Goal: Task Accomplishment & Management: Manage account settings

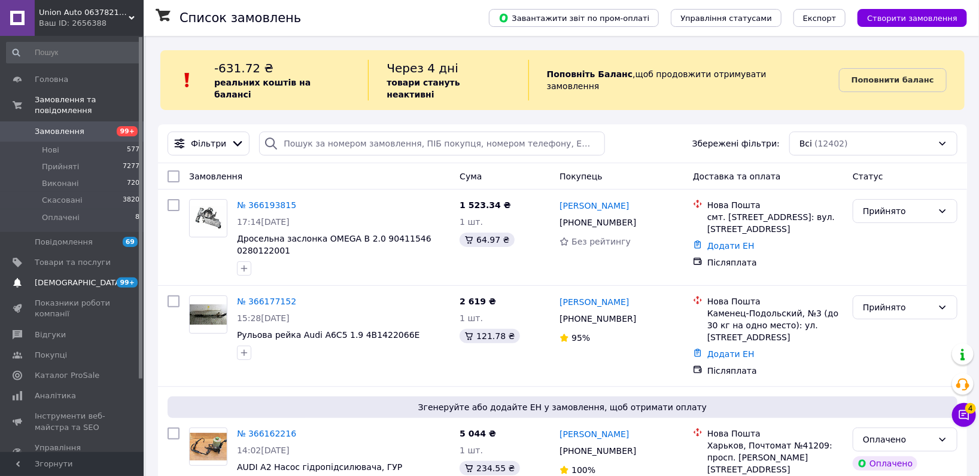
click at [111, 278] on span "99+ 0" at bounding box center [127, 283] width 33 height 11
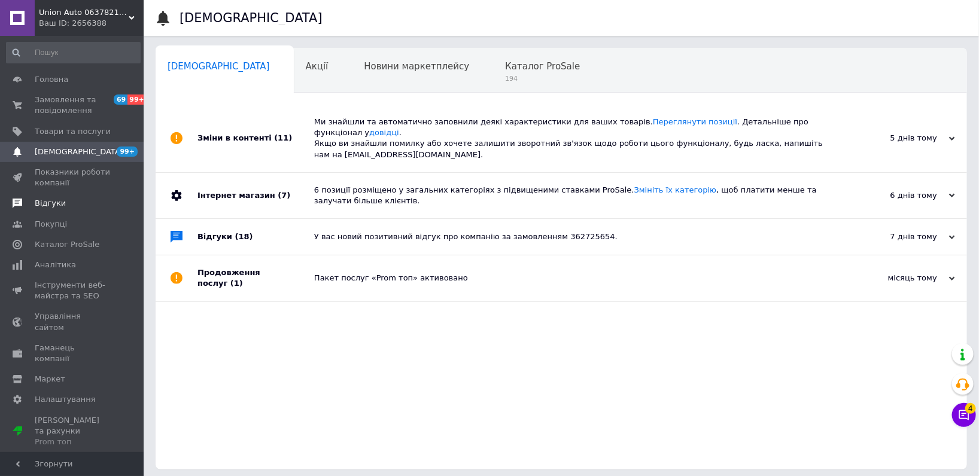
click at [59, 201] on span "Відгуки" at bounding box center [50, 203] width 31 height 11
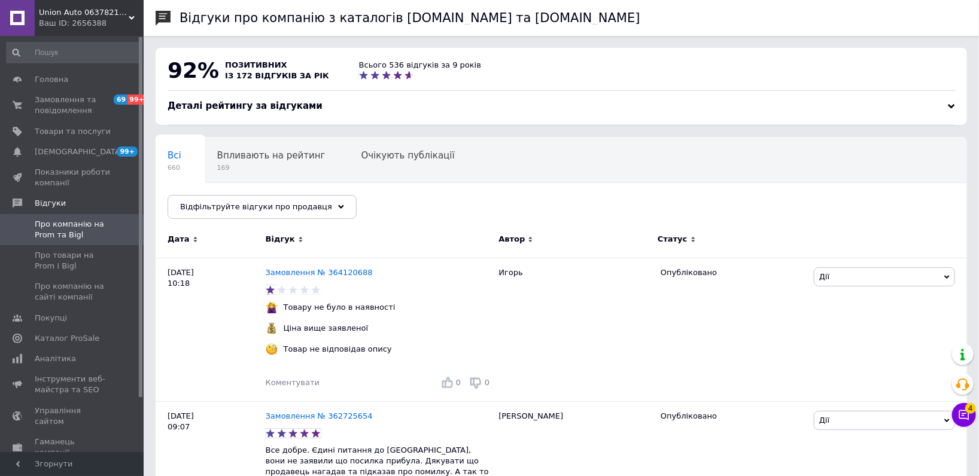
click at [81, 29] on div "Union Аuto 0637821853 автозапчастини Ваш ID: 2656388" at bounding box center [89, 18] width 109 height 36
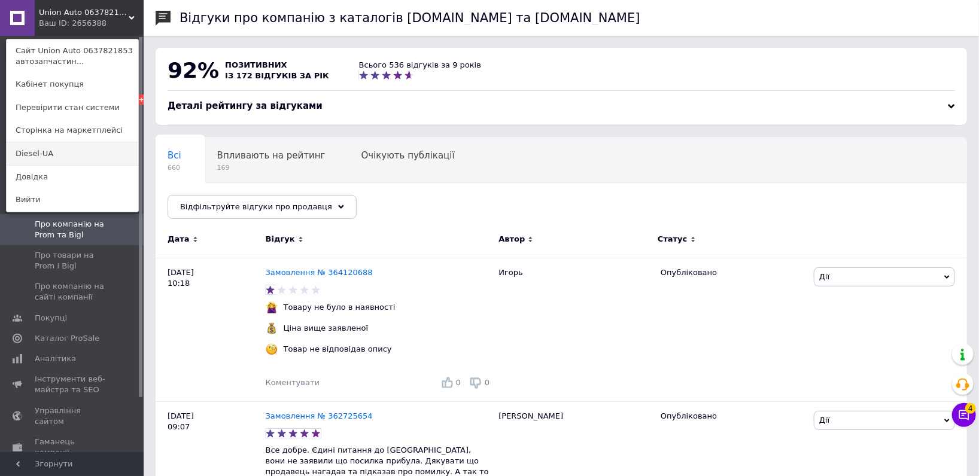
click at [100, 157] on link "Diesel-UA" at bounding box center [73, 153] width 132 height 23
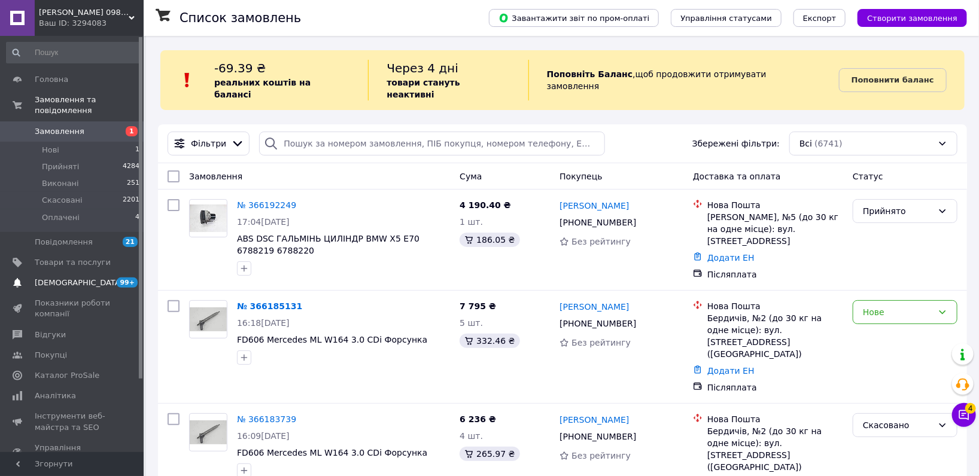
click at [101, 281] on link "Сповіщення 99+ 0" at bounding box center [73, 283] width 147 height 20
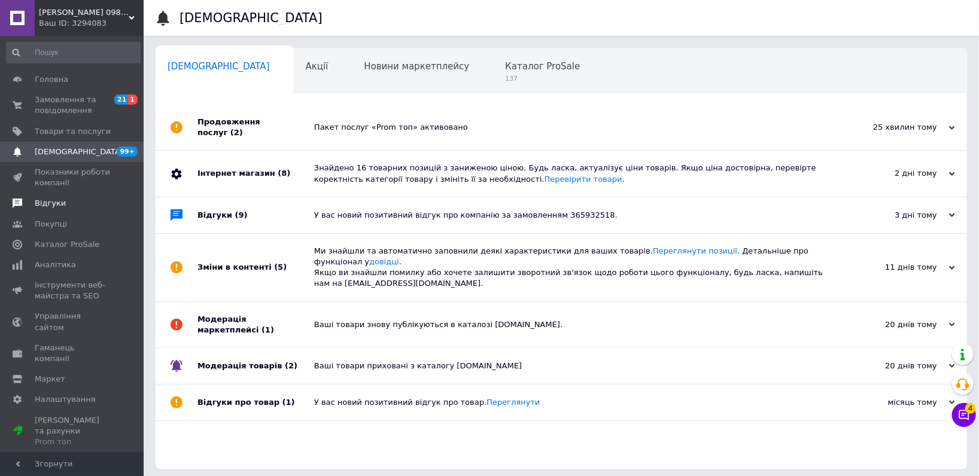
click at [113, 199] on span at bounding box center [127, 203] width 33 height 11
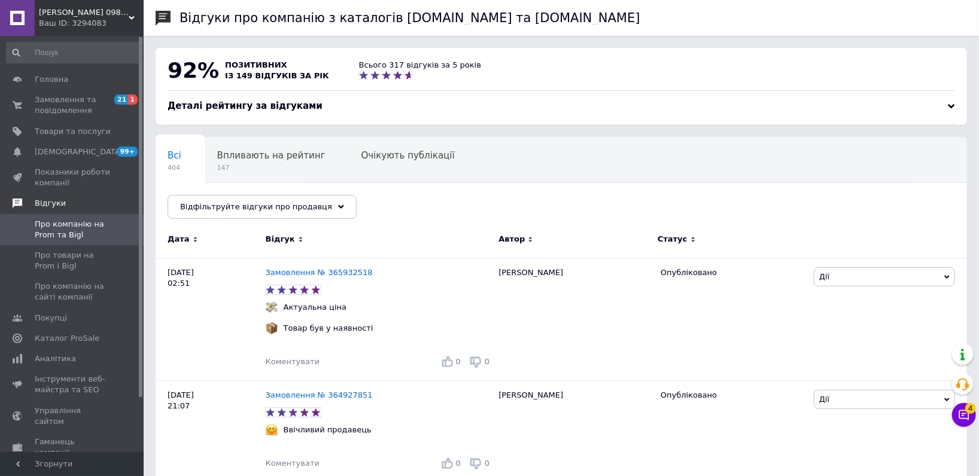
click at [91, 34] on div "Дізель ЮА 0984784109 автозапчастини Ваш ID: 3294083" at bounding box center [89, 18] width 109 height 36
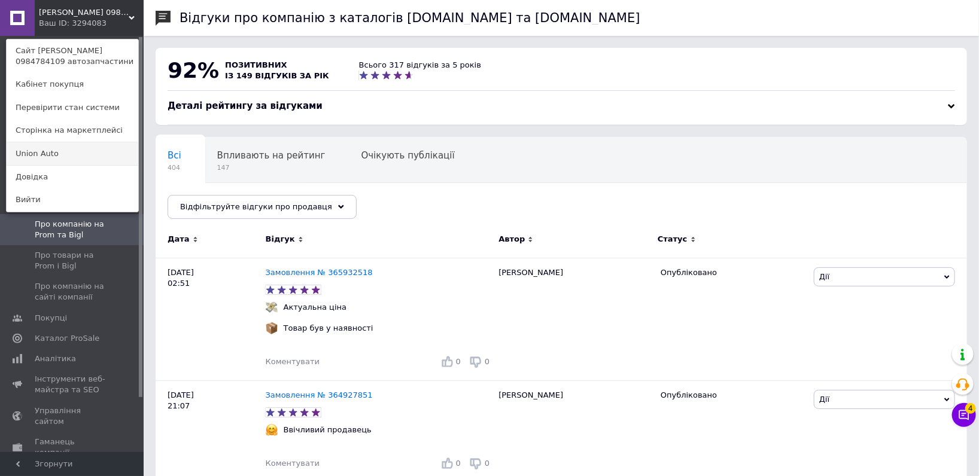
click at [81, 162] on link "Union Аuto" at bounding box center [73, 153] width 132 height 23
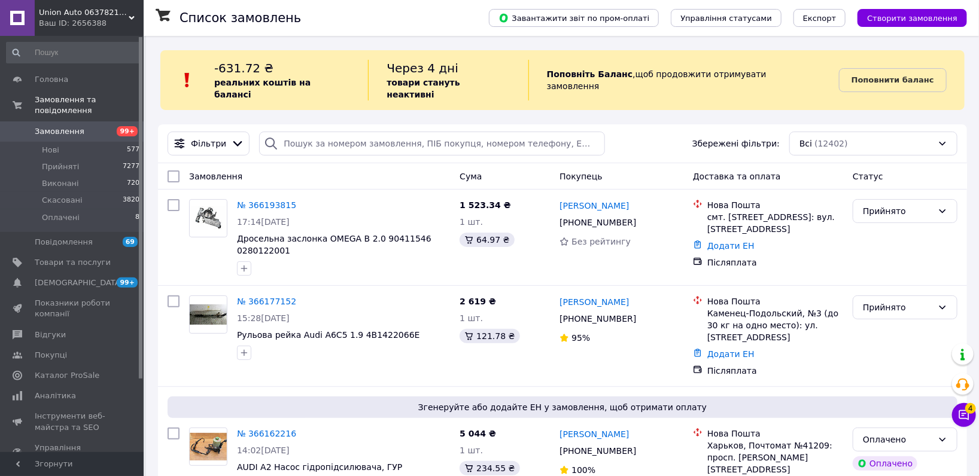
click at [247, 163] on div "Замовлення Cума Покупець Доставка та оплата Статус" at bounding box center [562, 176] width 809 height 26
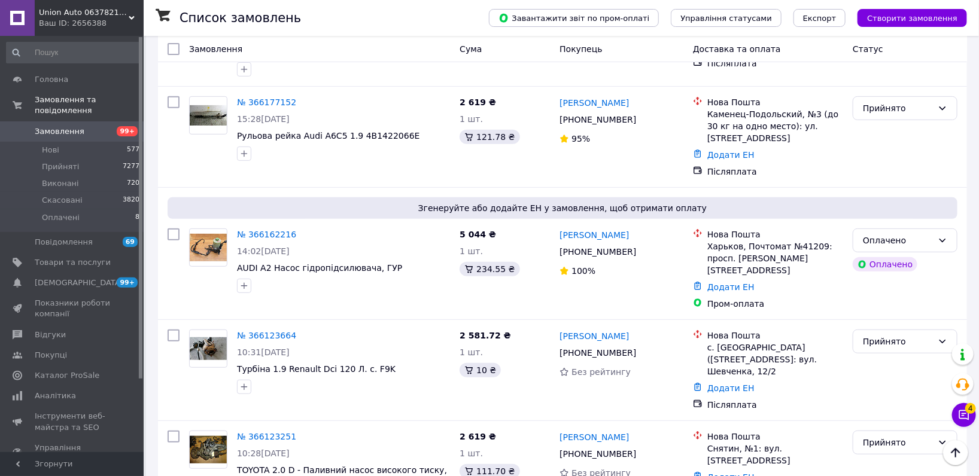
scroll to position [266, 0]
